Goal: Task Accomplishment & Management: Manage account settings

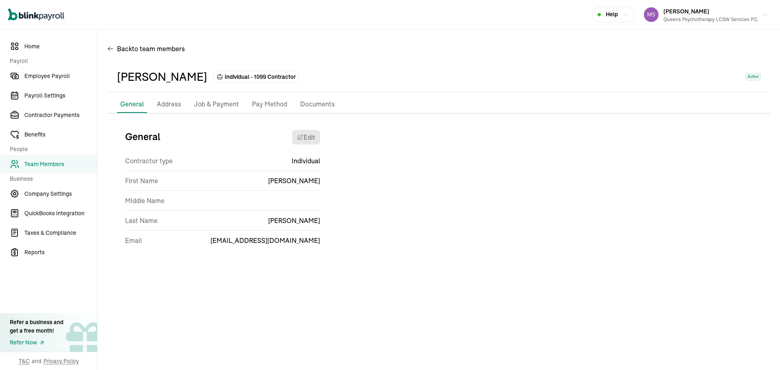
click at [449, 243] on div "General Edit Contractor type Individual First Name [PERSON_NAME] Middle Name La…" at bounding box center [438, 191] width 663 height 135
click at [408, 66] on div "[PERSON_NAME] Individual - 1099 Contractor Active" at bounding box center [438, 77] width 663 height 31
click at [72, 162] on span "Team Members" at bounding box center [60, 164] width 73 height 9
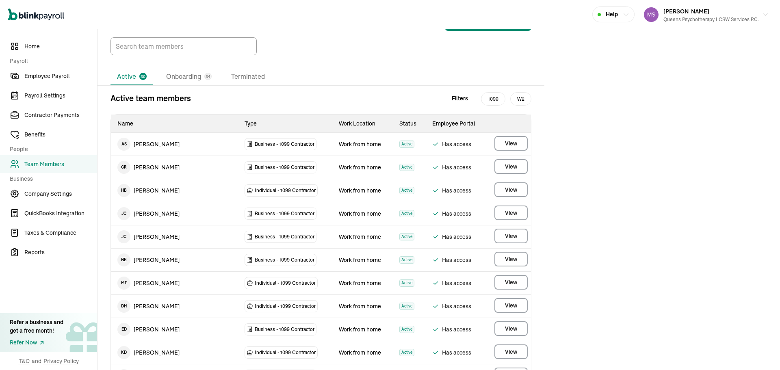
scroll to position [24, 0]
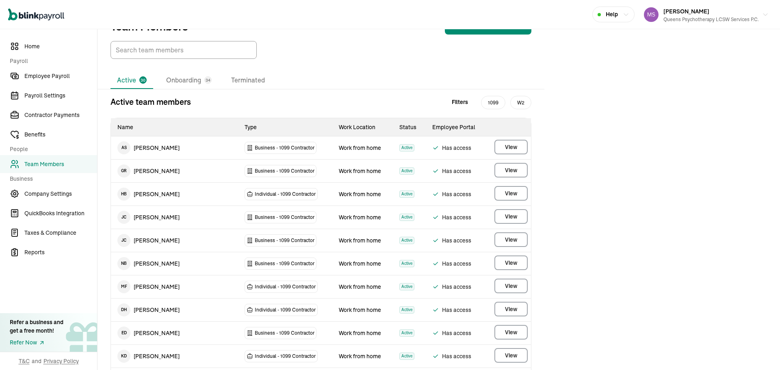
click at [166, 87] on li "Onboarding 34" at bounding box center [189, 80] width 59 height 17
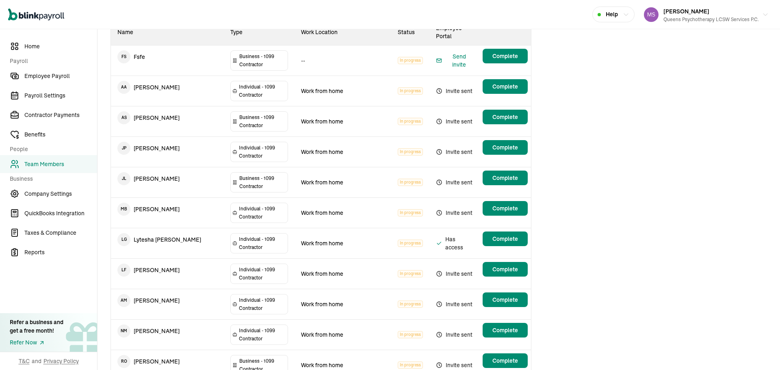
scroll to position [117, 0]
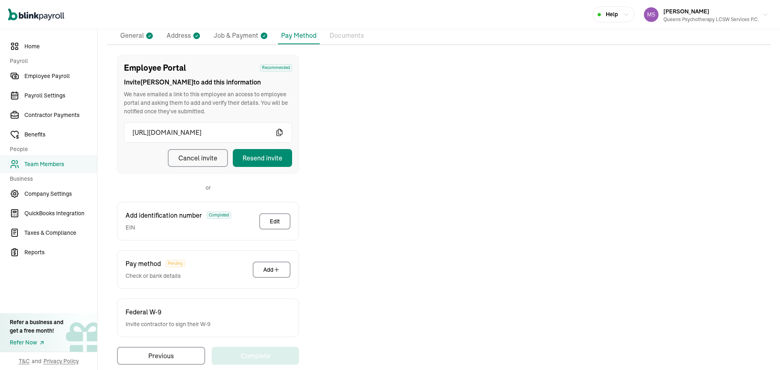
scroll to position [81, 0]
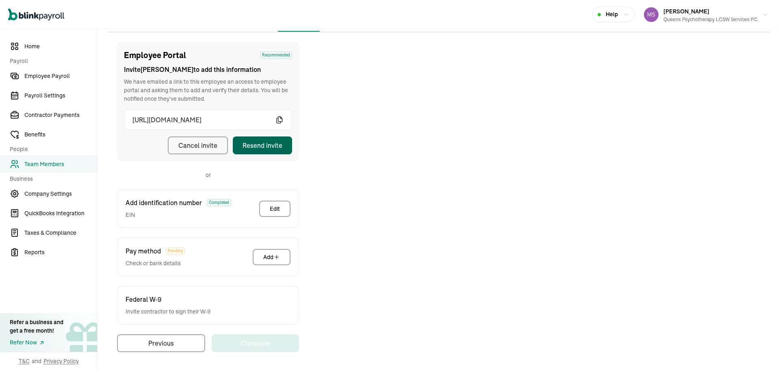
click at [281, 148] on div "Resend invite" at bounding box center [263, 146] width 40 height 10
click at [575, 167] on div "Employee Portal Recommended Invite [PERSON_NAME] to add this information We hav…" at bounding box center [438, 197] width 663 height 310
click at [67, 161] on span "Team Members" at bounding box center [60, 164] width 73 height 9
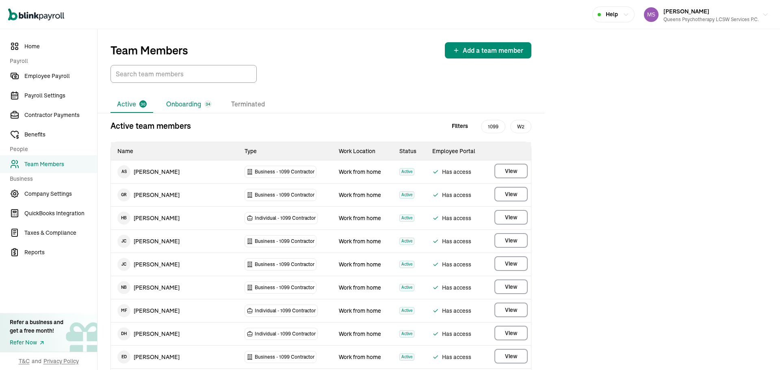
click at [199, 98] on li "Onboarding 34" at bounding box center [189, 104] width 59 height 17
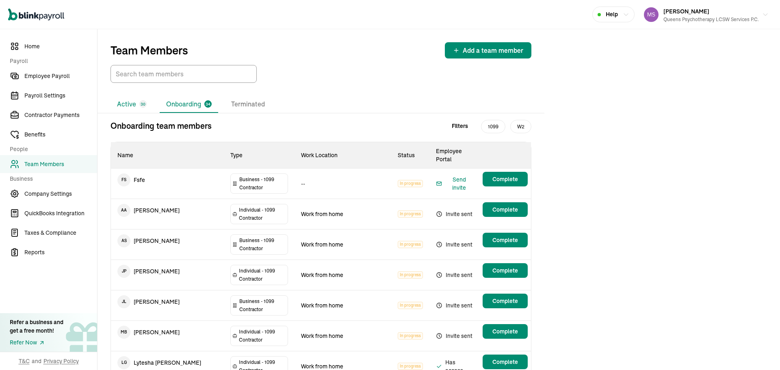
click at [127, 100] on li "Active 30" at bounding box center [132, 104] width 43 height 17
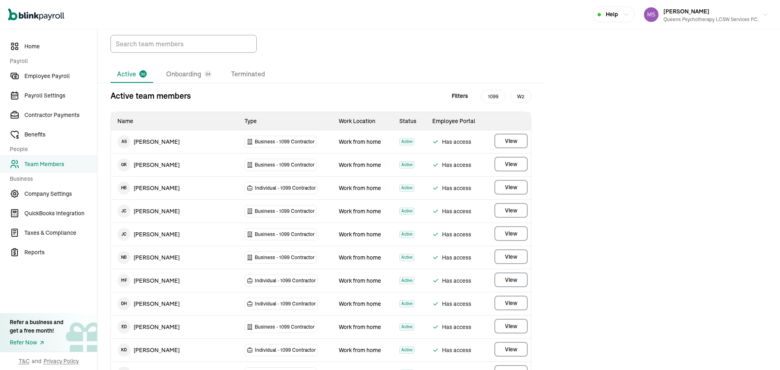
scroll to position [81, 0]
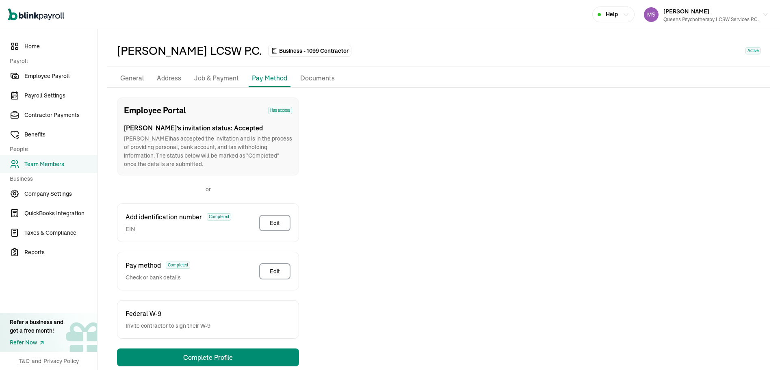
scroll to position [40, 0]
